Goal: Task Accomplishment & Management: Manage account settings

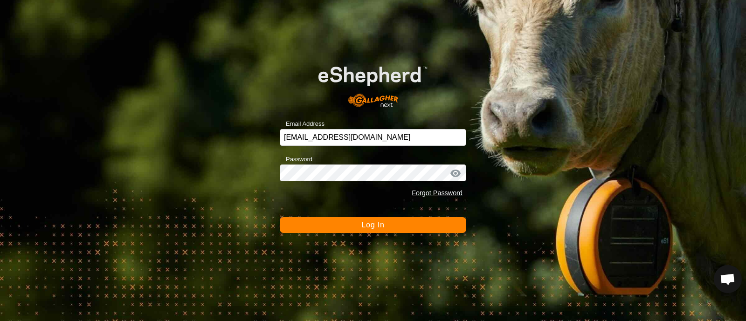
click at [352, 227] on button "Log In" at bounding box center [373, 225] width 186 height 16
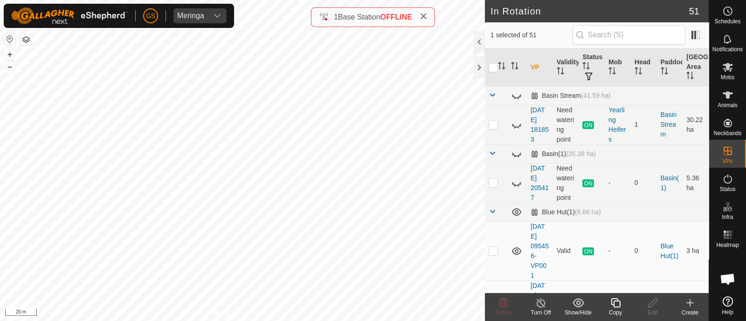
click at [612, 300] on icon at bounding box center [615, 302] width 12 height 11
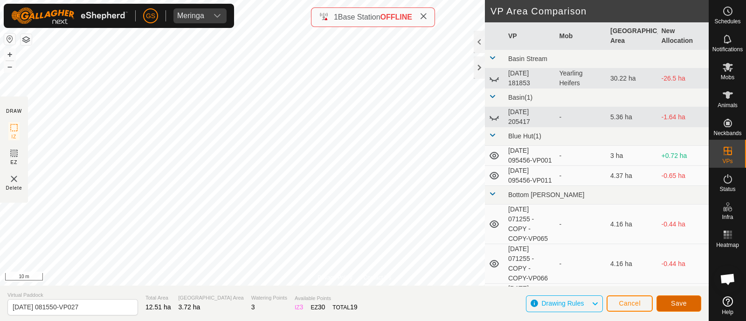
click at [676, 301] on span "Save" at bounding box center [678, 303] width 16 height 7
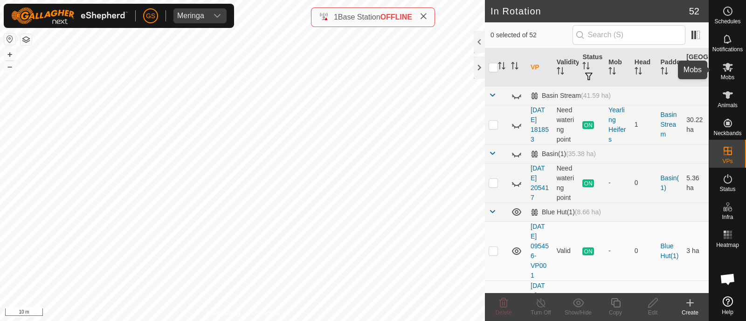
click at [730, 68] on icon at bounding box center [727, 67] width 11 height 11
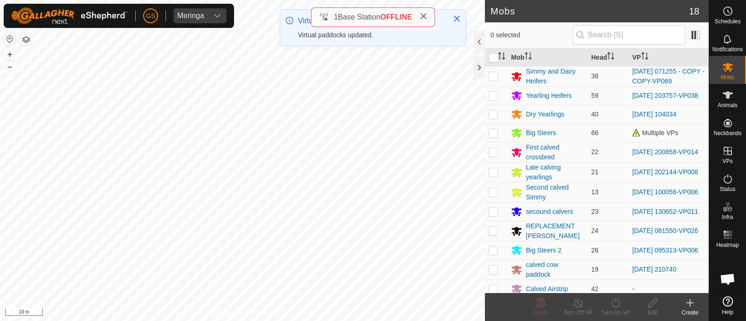
click at [492, 234] on p-checkbox at bounding box center [492, 230] width 9 height 7
checkbox input "true"
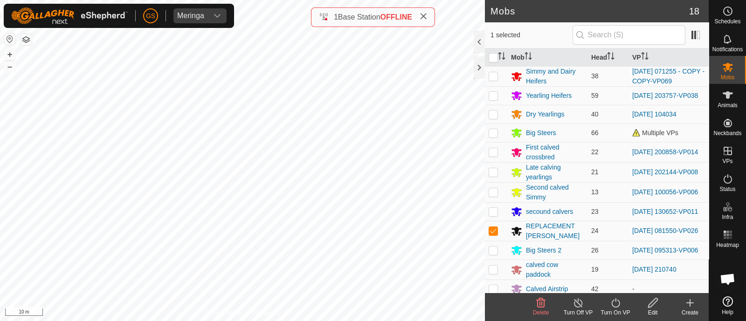
click at [616, 301] on icon at bounding box center [615, 302] width 12 height 11
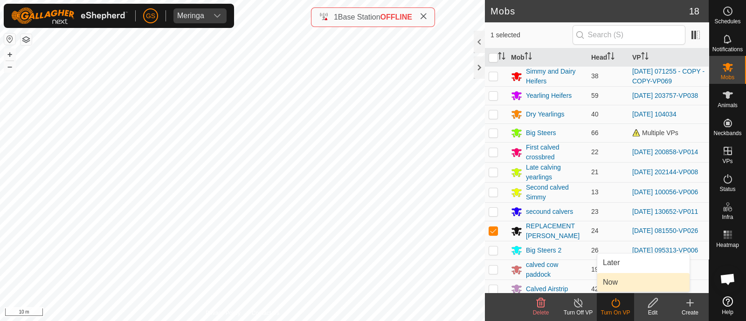
click at [611, 281] on link "Now" at bounding box center [643, 282] width 92 height 19
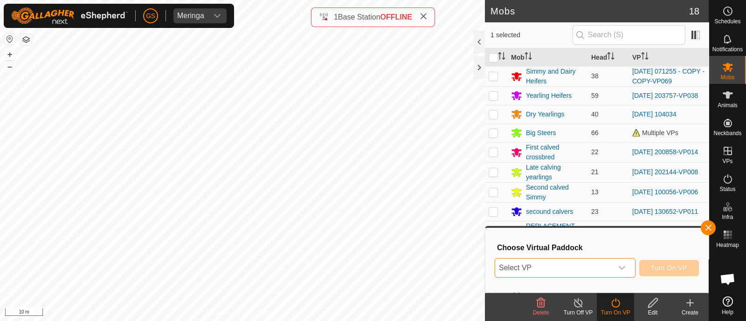
click at [611, 271] on span "Select VP" at bounding box center [553, 268] width 117 height 19
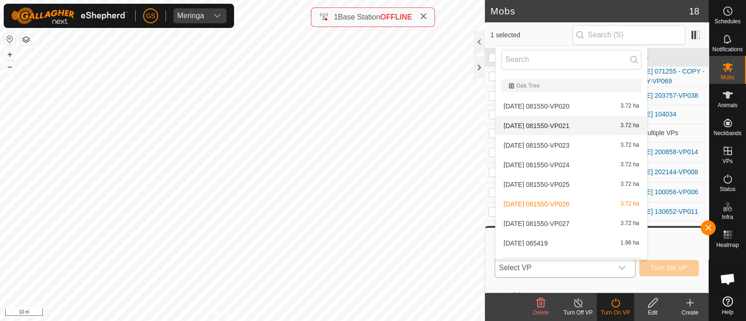
scroll to position [1064, 0]
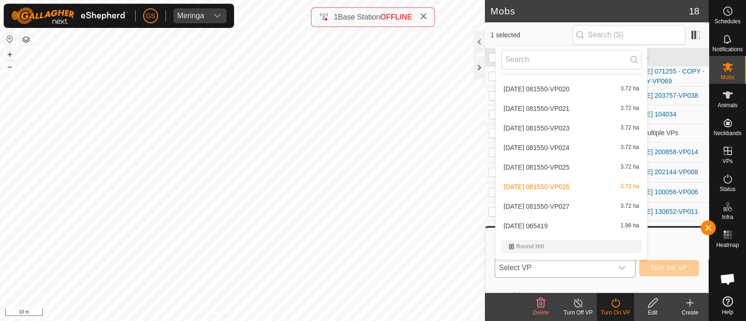
click at [569, 203] on span "[DATE] 081550-VP027" at bounding box center [536, 206] width 66 height 7
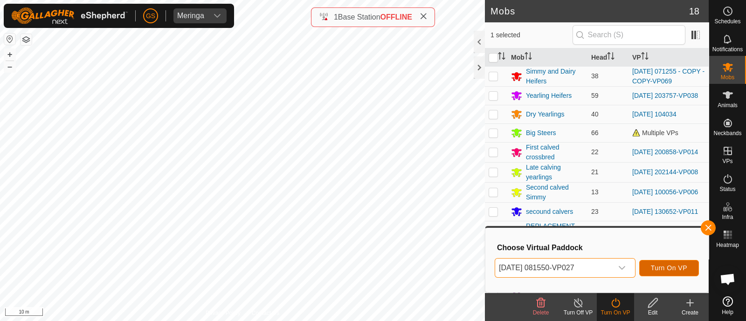
click at [664, 269] on span "Turn On VP" at bounding box center [668, 267] width 36 height 7
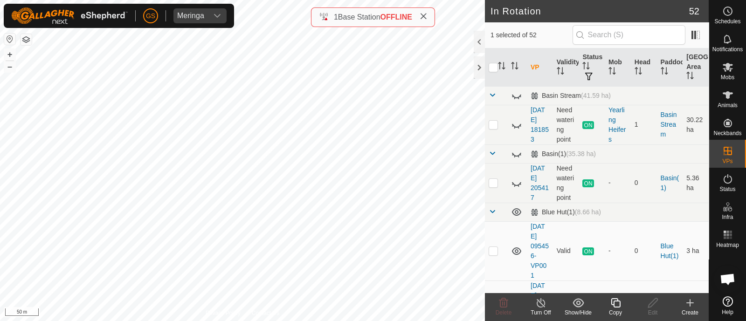
click at [610, 298] on icon at bounding box center [615, 302] width 12 height 11
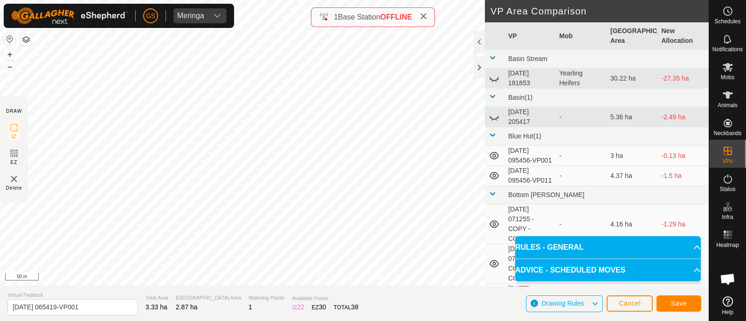
click at [678, 291] on section "Virtual Paddock [DATE] 065419-VP001 Total Area 3.33 ha Grazing Area 2.87 ha Wat…" at bounding box center [354, 303] width 708 height 35
click at [677, 300] on span "Save" at bounding box center [678, 303] width 16 height 7
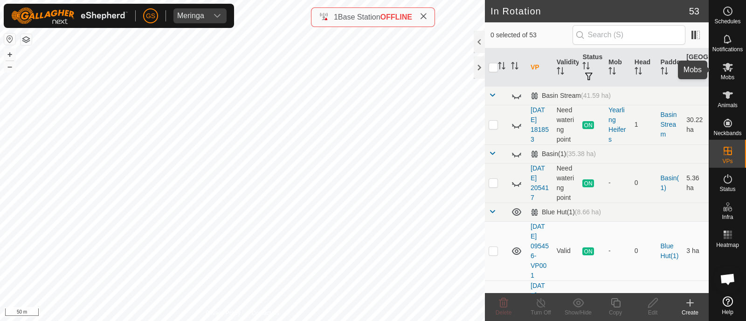
click at [730, 68] on icon at bounding box center [727, 67] width 10 height 9
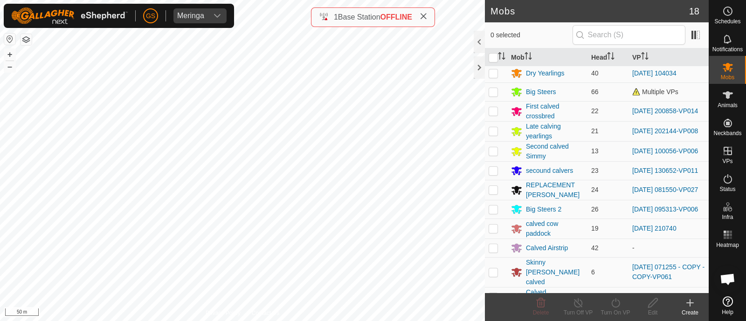
scroll to position [123, 0]
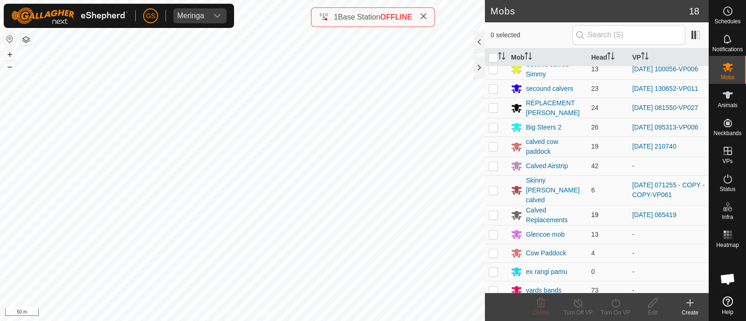
click at [494, 211] on p-checkbox at bounding box center [492, 214] width 9 height 7
checkbox input "true"
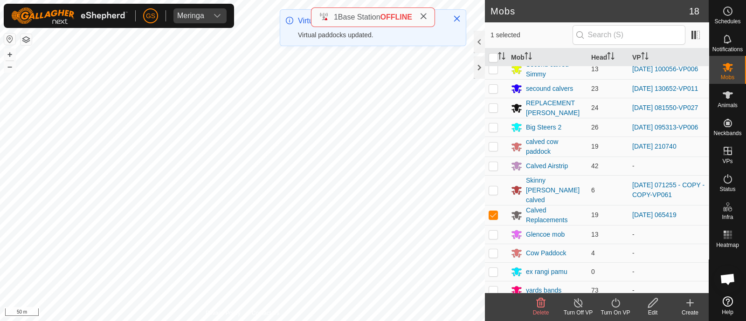
click at [614, 301] on icon at bounding box center [615, 302] width 12 height 11
click at [617, 285] on link "Now" at bounding box center [643, 282] width 92 height 19
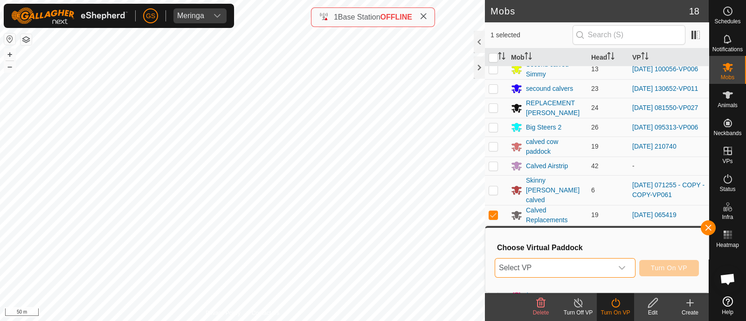
click at [587, 265] on span "Select VP" at bounding box center [553, 268] width 117 height 19
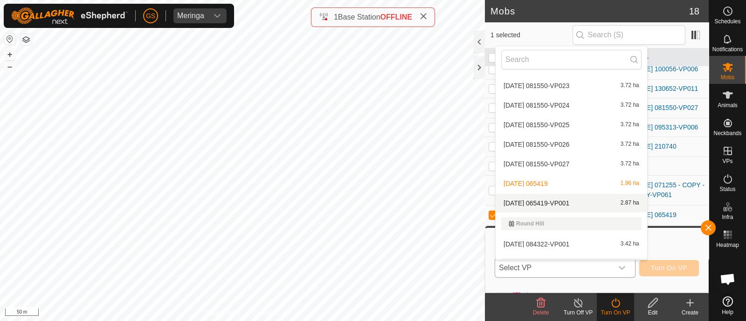
scroll to position [1165, 0]
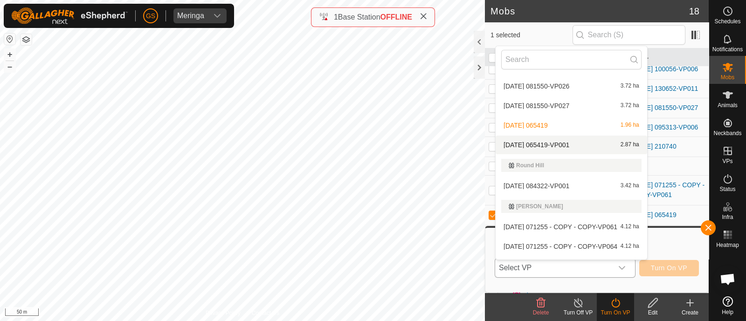
click at [574, 143] on li "[DATE] 065419-VP001 2.87 ha" at bounding box center [570, 145] width 151 height 19
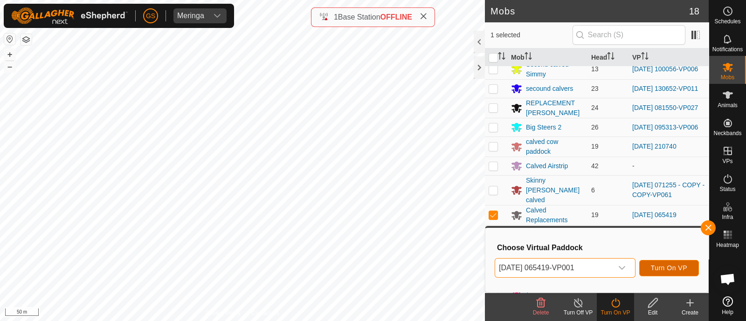
click at [676, 266] on span "Turn On VP" at bounding box center [668, 267] width 36 height 7
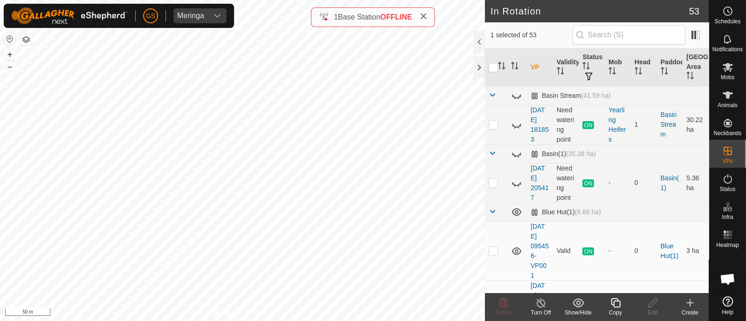
click at [614, 303] on icon at bounding box center [615, 302] width 12 height 11
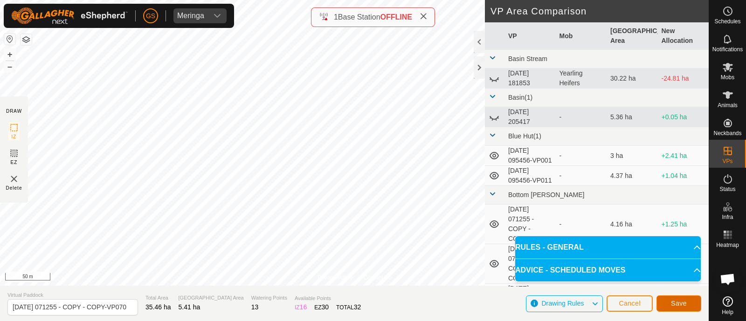
click at [669, 299] on button "Save" at bounding box center [678, 303] width 45 height 16
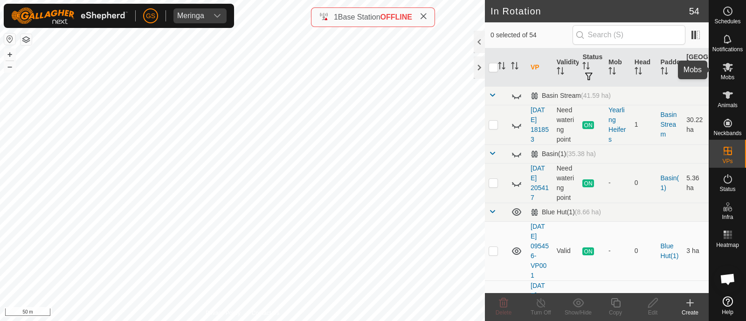
click at [726, 71] on icon at bounding box center [727, 67] width 11 height 11
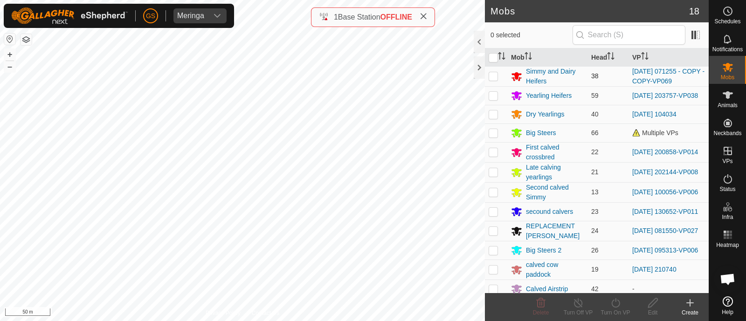
click at [494, 75] on p-checkbox at bounding box center [492, 75] width 9 height 7
checkbox input "true"
click at [619, 306] on icon at bounding box center [615, 302] width 12 height 11
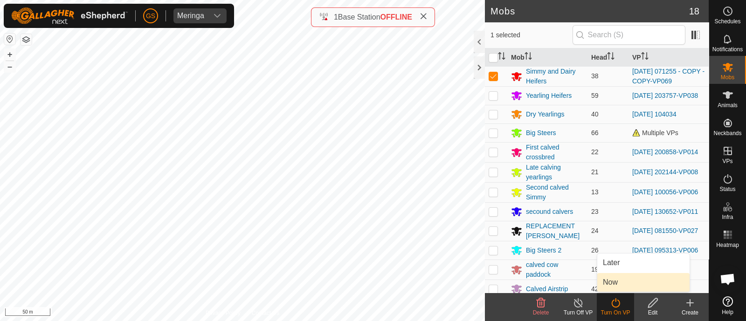
click at [617, 285] on link "Now" at bounding box center [643, 282] width 92 height 19
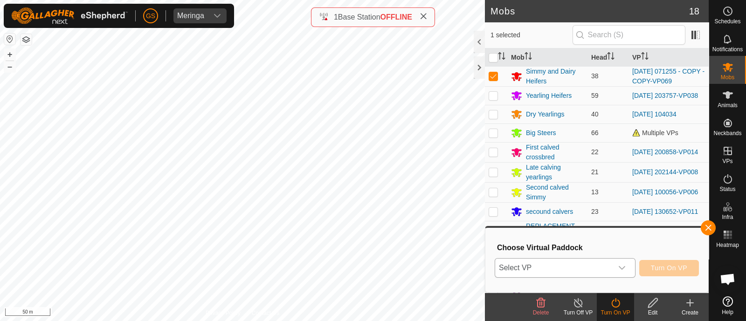
click at [612, 272] on p-select "Select VP" at bounding box center [564, 268] width 141 height 20
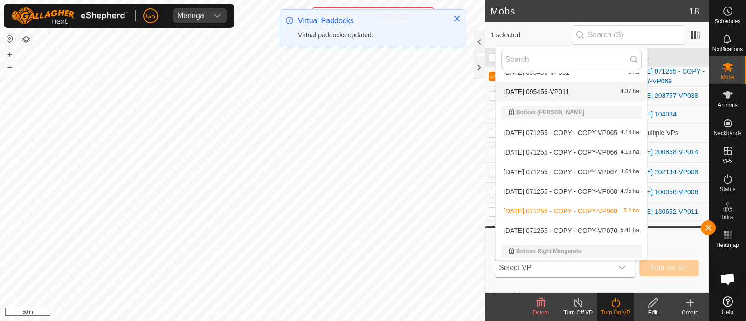
scroll to position [132, 0]
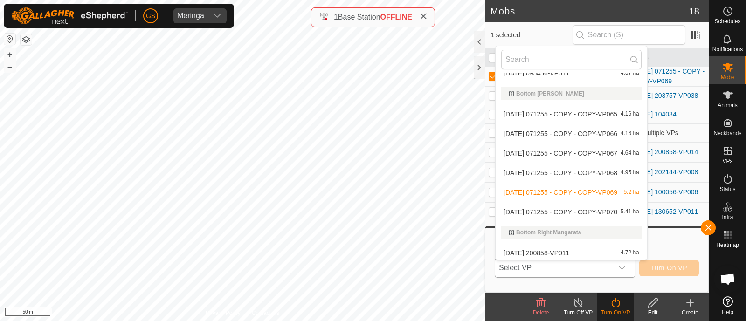
click at [592, 208] on li "[DATE] 071255 - COPY - COPY-VP070 5.41 ha" at bounding box center [570, 212] width 151 height 19
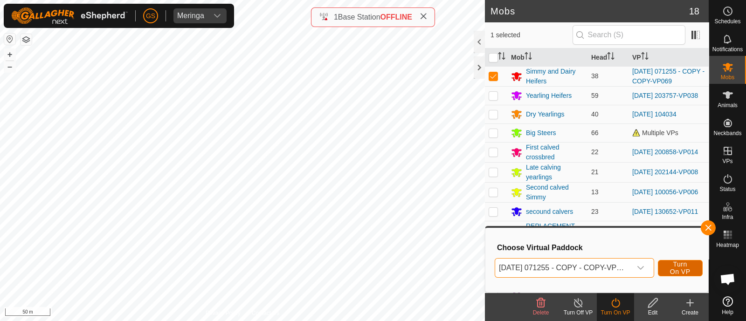
click at [672, 267] on span "Turn On VP" at bounding box center [679, 267] width 21 height 15
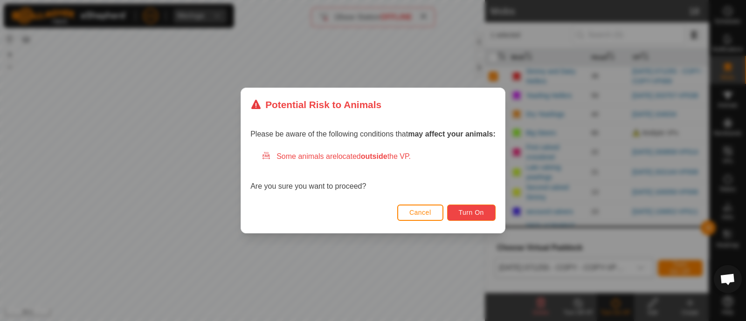
click at [466, 213] on span "Turn On" at bounding box center [470, 212] width 25 height 7
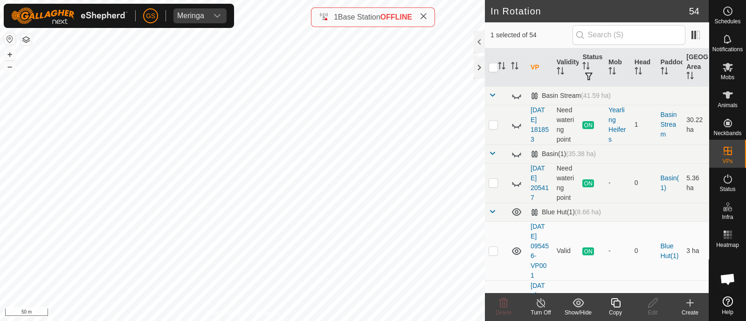
click at [620, 307] on icon at bounding box center [615, 302] width 12 height 11
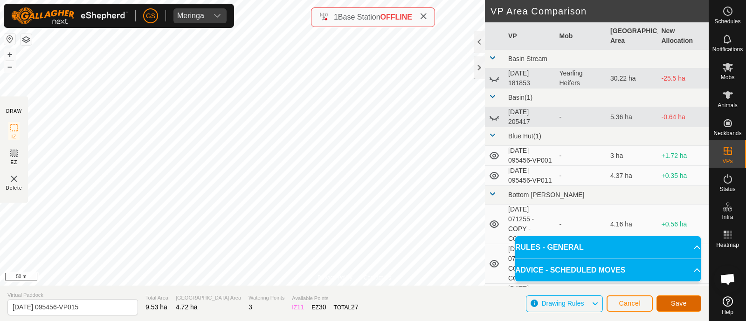
click at [669, 300] on button "Save" at bounding box center [678, 303] width 45 height 16
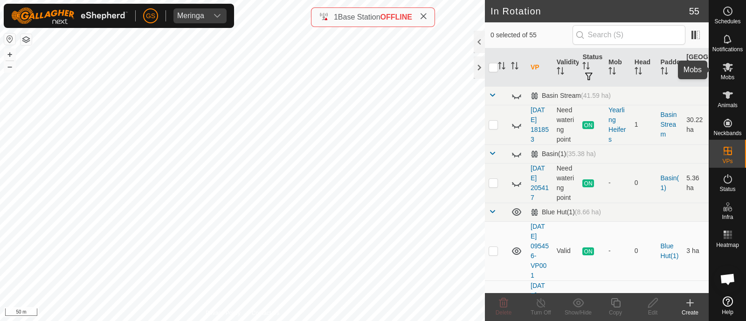
click at [727, 71] on icon at bounding box center [727, 67] width 11 height 11
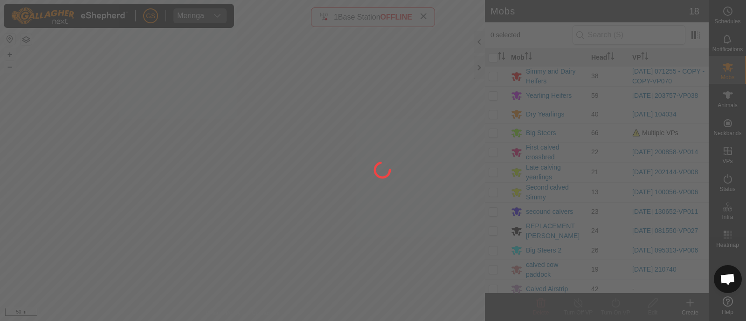
click at [494, 135] on div at bounding box center [373, 160] width 746 height 321
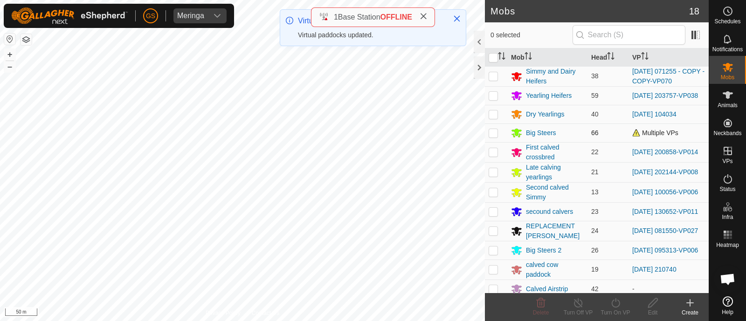
click at [494, 137] on p-checkbox at bounding box center [492, 132] width 9 height 7
checkbox input "true"
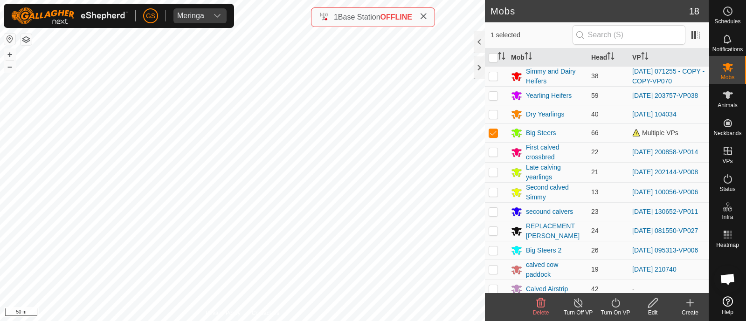
click at [615, 303] on icon at bounding box center [615, 302] width 12 height 11
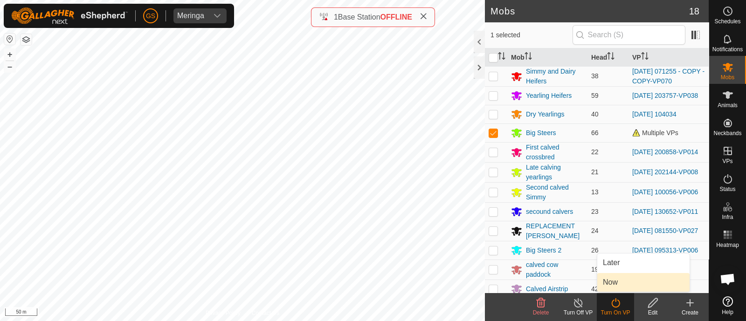
click at [613, 284] on link "Now" at bounding box center [643, 282] width 92 height 19
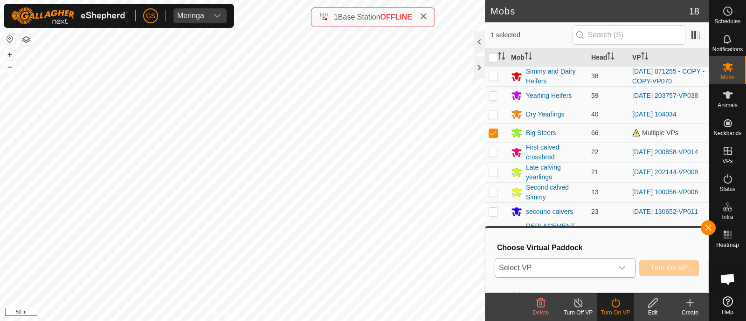
click at [618, 269] on icon "dropdown trigger" at bounding box center [621, 267] width 7 height 7
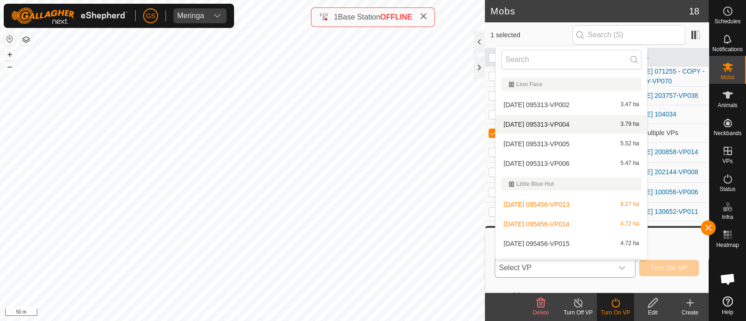
scroll to position [641, 0]
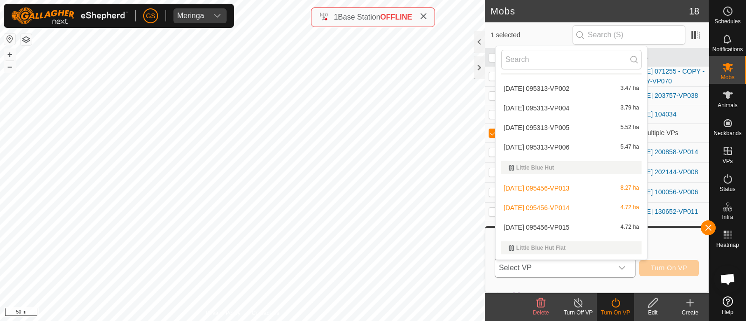
click at [581, 228] on li "[DATE] 095456-VP015 4.72 ha" at bounding box center [570, 227] width 151 height 19
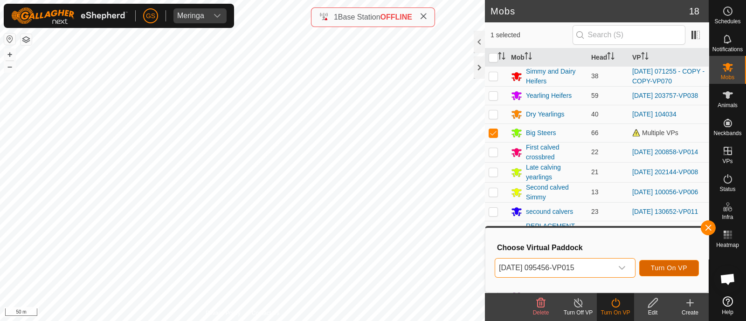
click at [669, 266] on span "Turn On VP" at bounding box center [668, 267] width 36 height 7
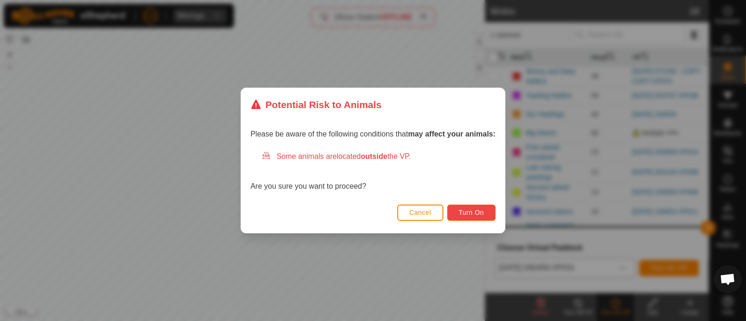
click at [479, 213] on span "Turn On" at bounding box center [470, 212] width 25 height 7
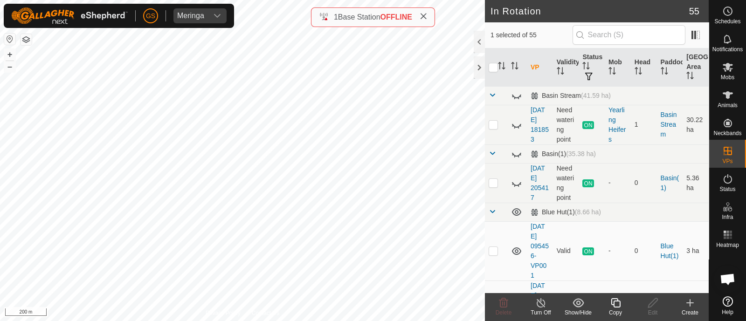
click at [617, 302] on icon at bounding box center [615, 302] width 12 height 11
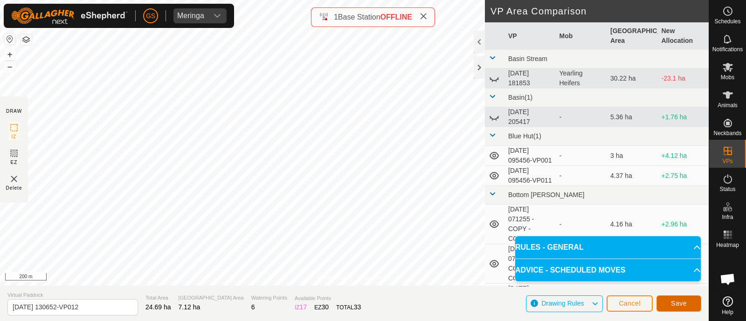
click at [683, 303] on span "Save" at bounding box center [678, 303] width 16 height 7
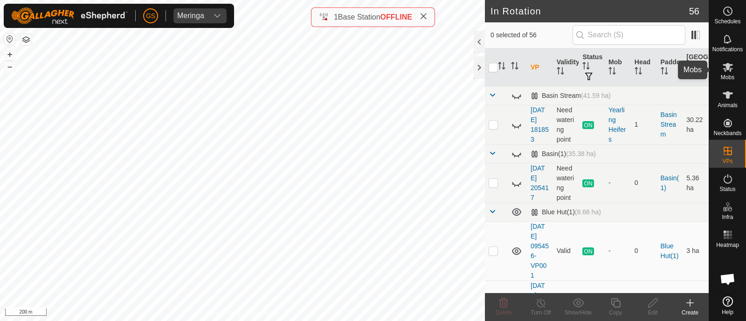
click at [729, 71] on icon at bounding box center [727, 67] width 10 height 9
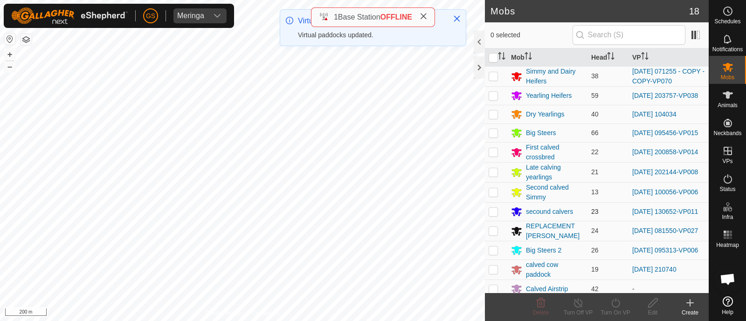
click at [494, 212] on p-checkbox at bounding box center [492, 211] width 9 height 7
checkbox input "true"
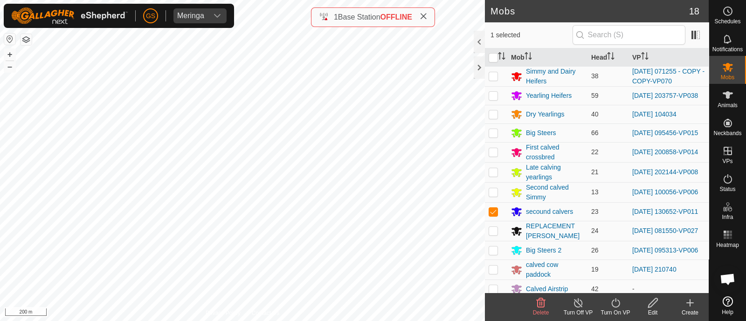
click at [616, 304] on icon at bounding box center [615, 302] width 12 height 11
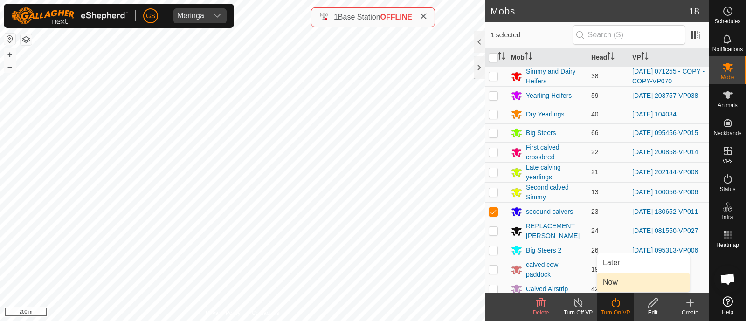
click at [610, 280] on link "Now" at bounding box center [643, 282] width 92 height 19
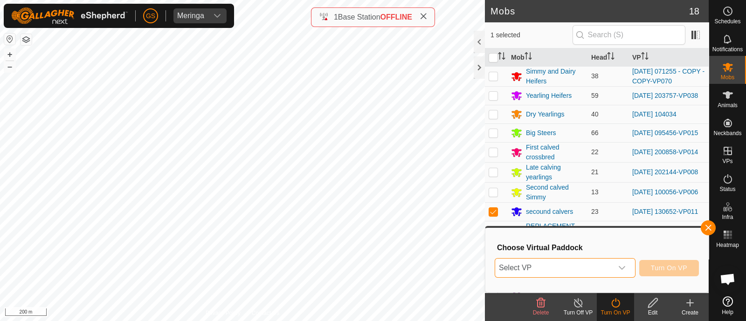
click at [610, 273] on span "Select VP" at bounding box center [553, 268] width 117 height 19
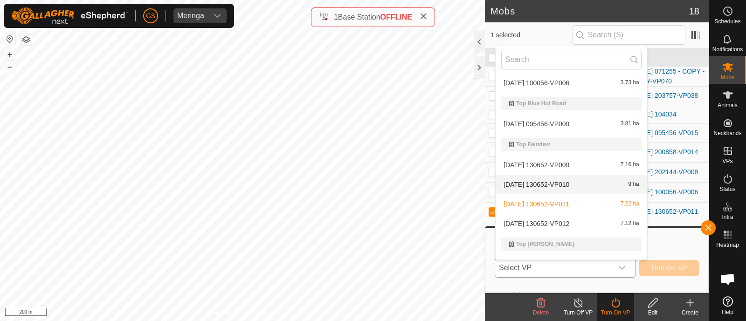
scroll to position [1414, 0]
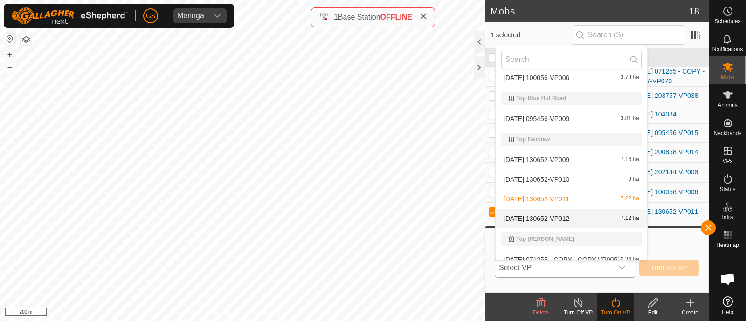
click at [566, 215] on li "[DATE] 130652-VP012 7.12 ha" at bounding box center [570, 218] width 151 height 19
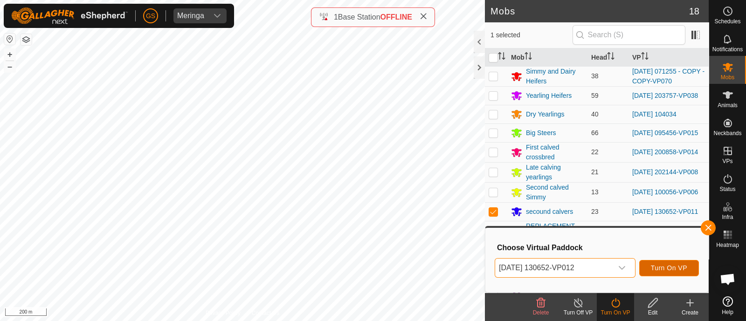
click at [663, 269] on span "Turn On VP" at bounding box center [668, 267] width 36 height 7
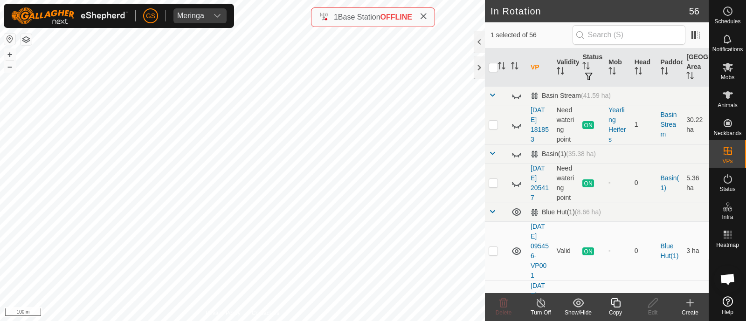
click at [610, 301] on icon at bounding box center [615, 302] width 12 height 11
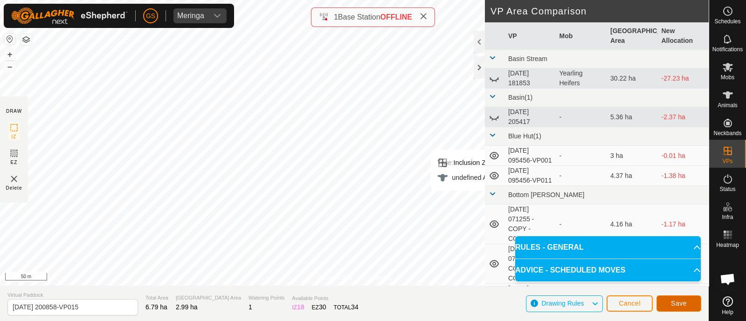
click at [689, 301] on button "Save" at bounding box center [678, 303] width 45 height 16
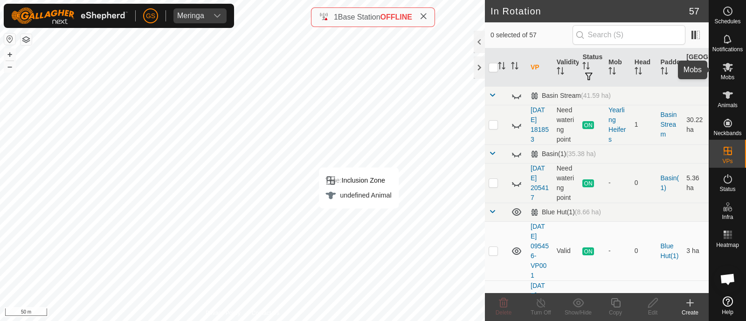
click at [727, 66] on icon at bounding box center [727, 67] width 10 height 9
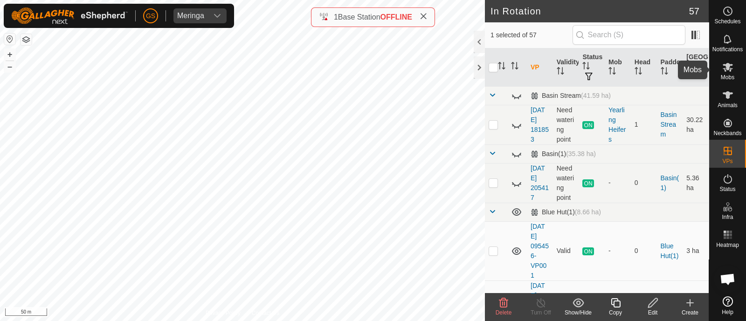
click at [729, 73] on es-mob-svg-icon at bounding box center [727, 67] width 17 height 15
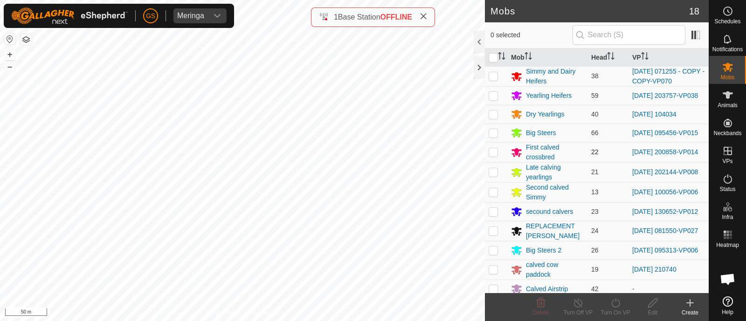
click at [493, 156] on p-checkbox at bounding box center [492, 151] width 9 height 7
checkbox input "true"
click at [615, 301] on icon at bounding box center [615, 302] width 12 height 11
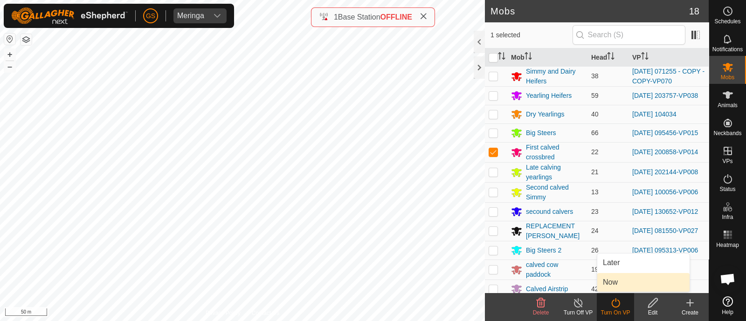
click at [613, 283] on link "Now" at bounding box center [643, 282] width 92 height 19
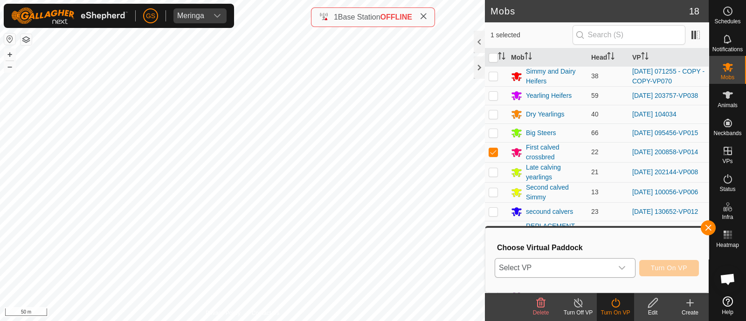
click at [603, 267] on span "Select VP" at bounding box center [553, 268] width 117 height 19
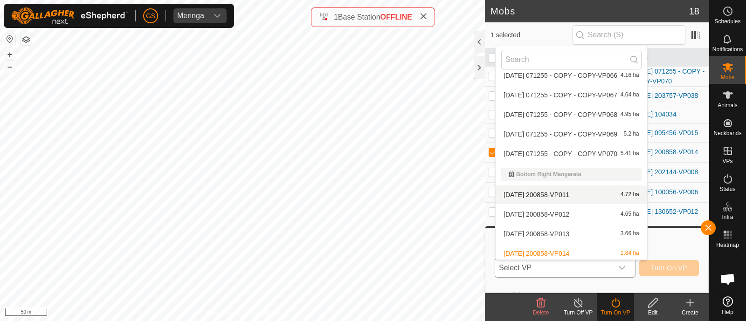
scroll to position [249, 0]
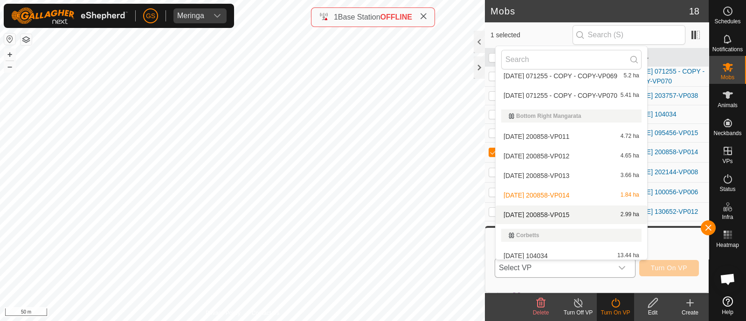
click at [574, 210] on li "[DATE] 200858-VP015 2.99 ha" at bounding box center [570, 214] width 151 height 19
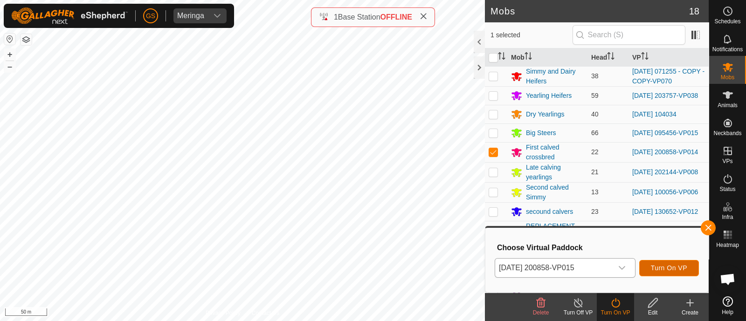
click at [659, 264] on span "Turn On VP" at bounding box center [668, 267] width 36 height 7
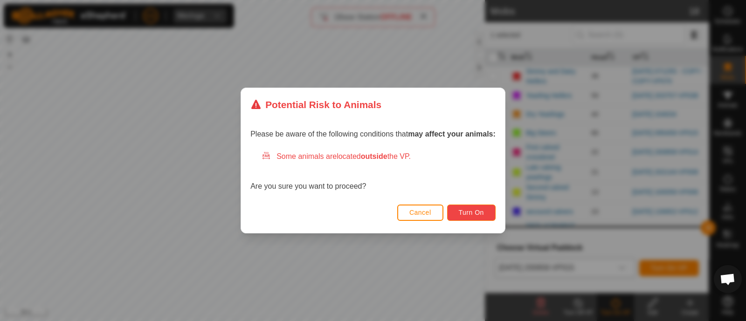
click at [480, 218] on button "Turn On" at bounding box center [471, 213] width 48 height 16
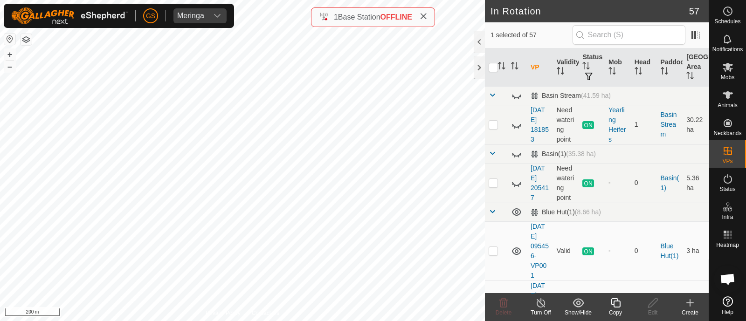
click at [622, 307] on copy-svg-icon at bounding box center [614, 302] width 37 height 11
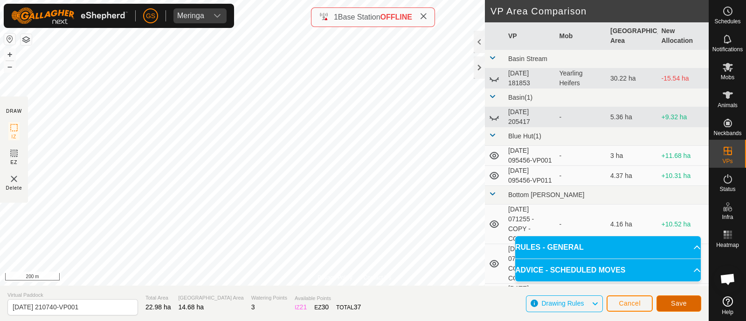
click at [677, 303] on span "Save" at bounding box center [678, 303] width 16 height 7
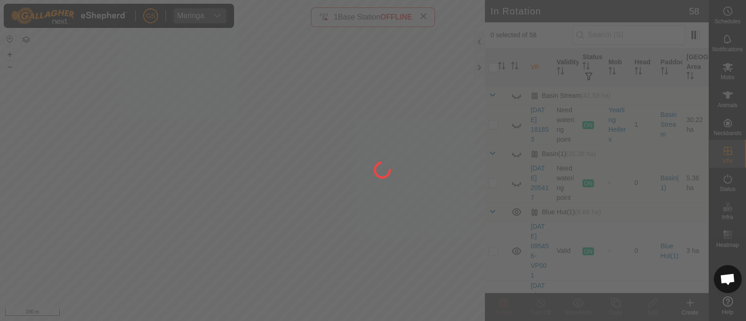
click at [728, 73] on div at bounding box center [373, 160] width 746 height 321
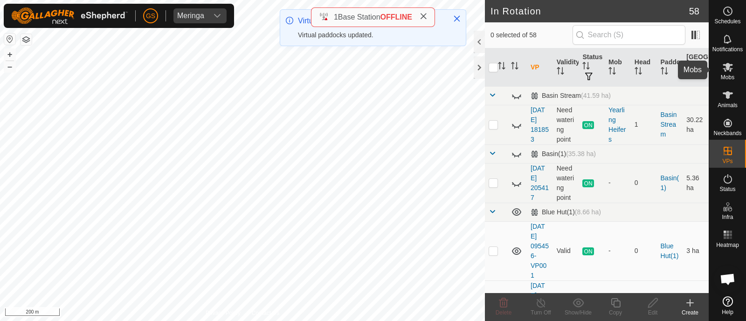
click at [725, 70] on icon at bounding box center [727, 67] width 10 height 9
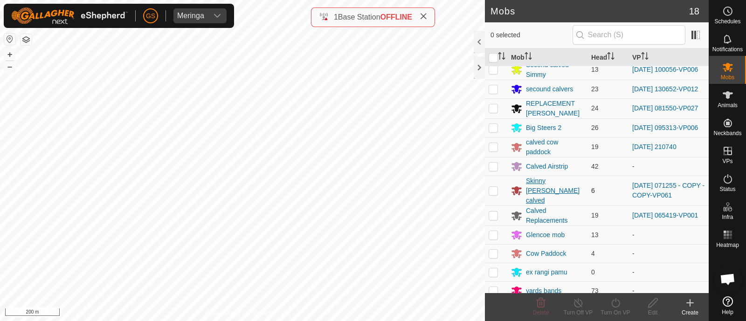
scroll to position [124, 0]
click at [491, 149] on p-checkbox at bounding box center [492, 145] width 9 height 7
checkbox input "true"
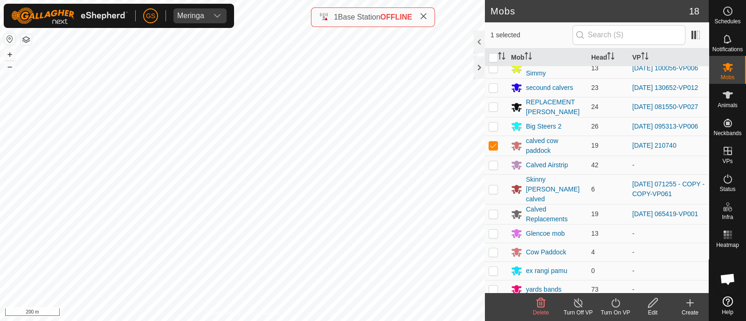
click at [616, 304] on icon at bounding box center [615, 302] width 12 height 11
click at [616, 283] on link "Now" at bounding box center [643, 282] width 92 height 19
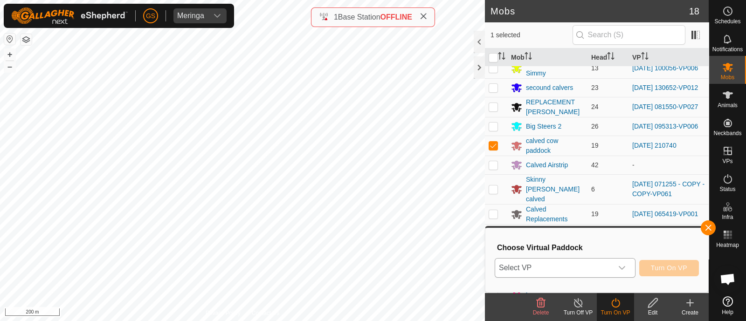
click at [613, 271] on div "dropdown trigger" at bounding box center [621, 268] width 19 height 19
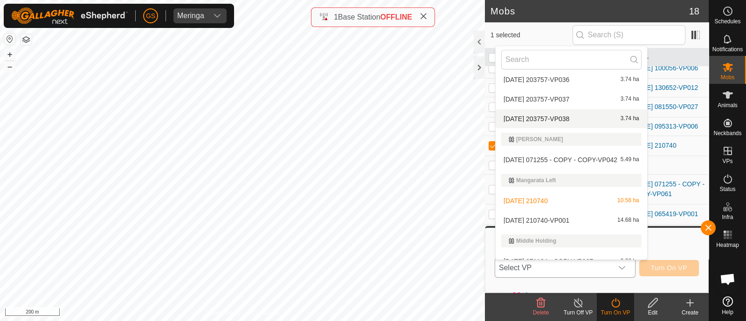
scroll to position [948, 0]
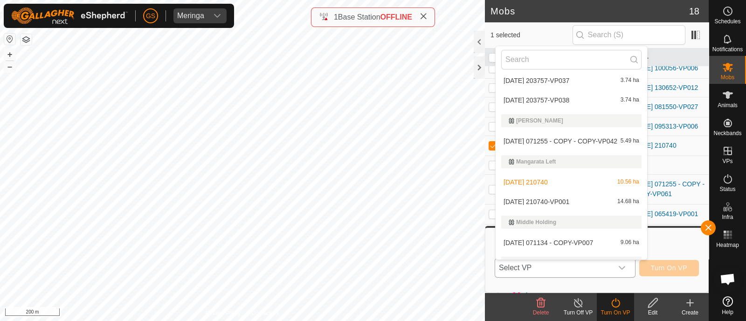
click at [574, 203] on li "[DATE] 210740-VP001 14.68 ha" at bounding box center [570, 201] width 151 height 19
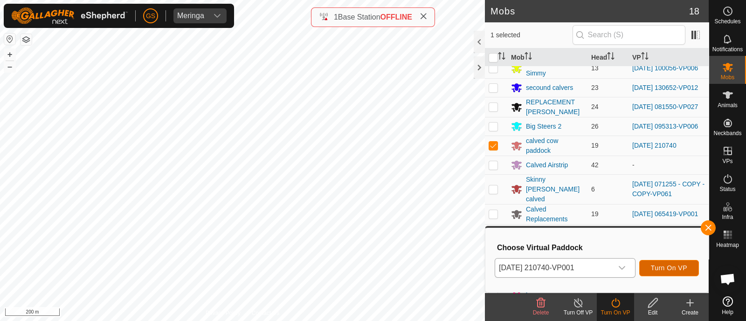
click at [662, 271] on span "Turn On VP" at bounding box center [668, 267] width 36 height 7
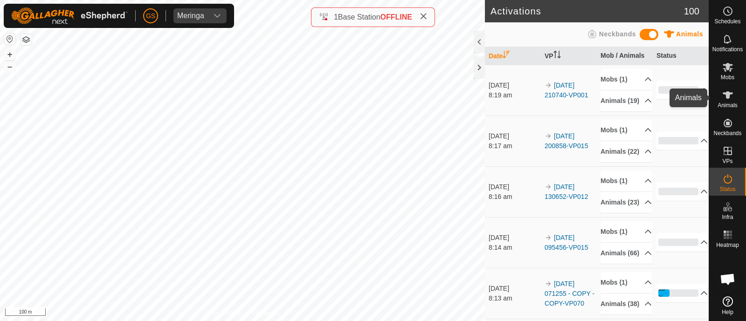
click at [727, 103] on span "Animals" at bounding box center [727, 106] width 20 height 6
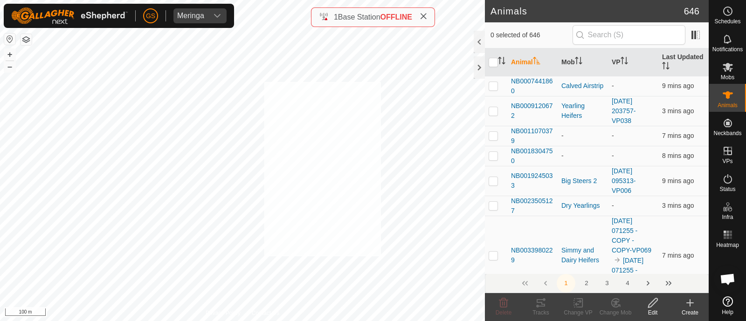
checkbox input "true"
click at [621, 303] on change-mob-svg-icon at bounding box center [614, 302] width 37 height 11
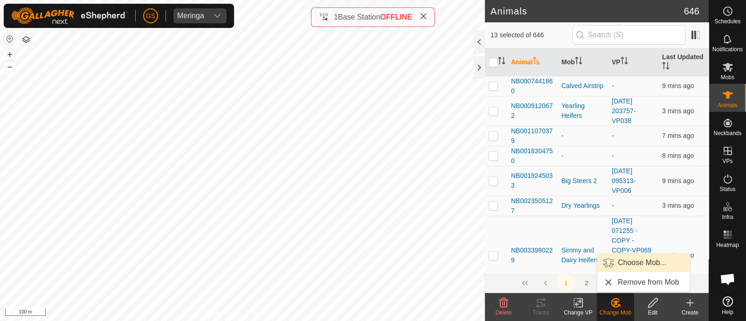
click at [633, 260] on link "Choose Mob..." at bounding box center [643, 262] width 92 height 19
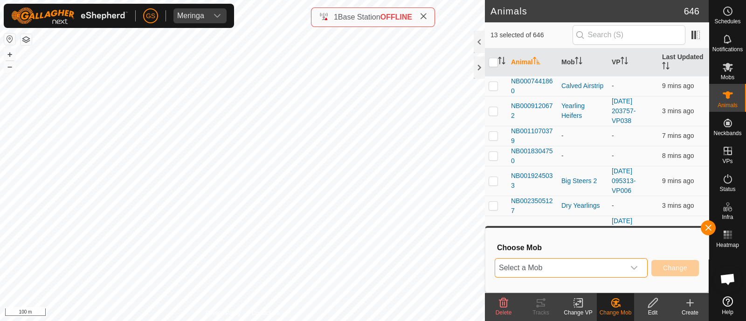
click at [623, 267] on span "Select a Mob" at bounding box center [560, 268] width 130 height 19
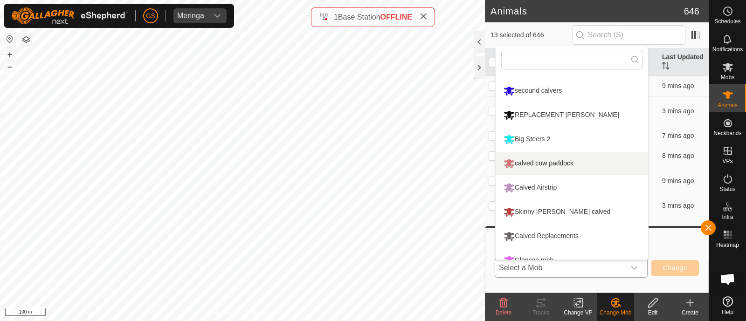
scroll to position [181, 0]
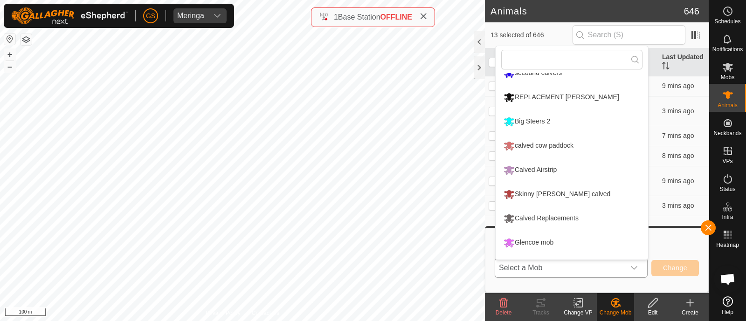
click at [554, 196] on li "Skinny [PERSON_NAME] calved" at bounding box center [571, 194] width 152 height 23
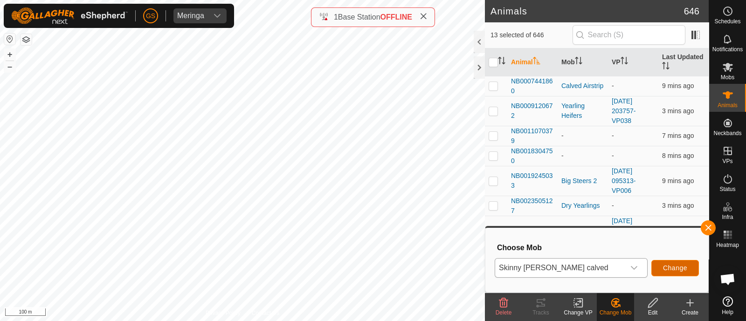
click at [674, 266] on span "Change" at bounding box center [675, 267] width 24 height 7
checkbox input "false"
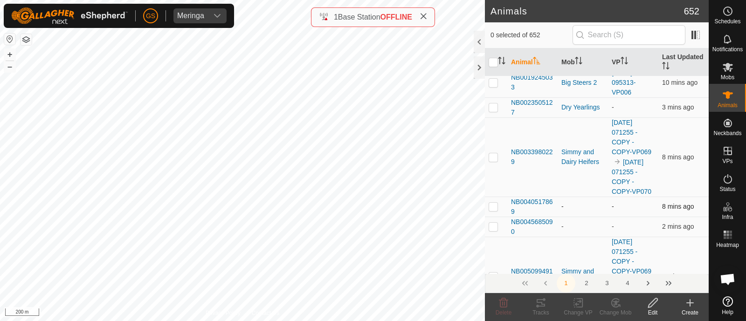
scroll to position [116, 0]
